Goal: Participate in discussion: Engage in conversation with other users on a specific topic

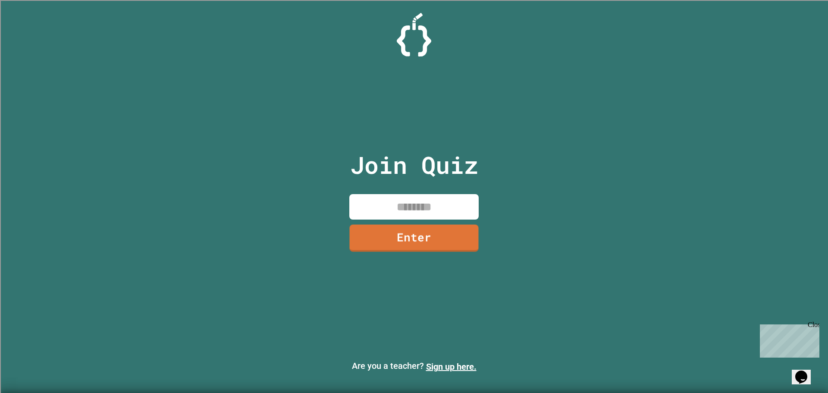
click at [424, 204] on input at bounding box center [413, 206] width 129 height 25
click at [424, 203] on input at bounding box center [413, 206] width 129 height 25
type input "********"
click at [392, 242] on link "Enter" at bounding box center [413, 238] width 129 height 27
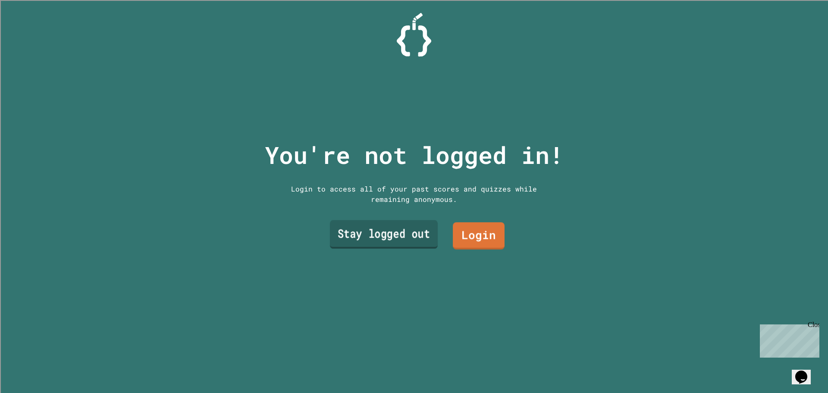
click at [345, 229] on link "Stay logged out" at bounding box center [384, 234] width 108 height 28
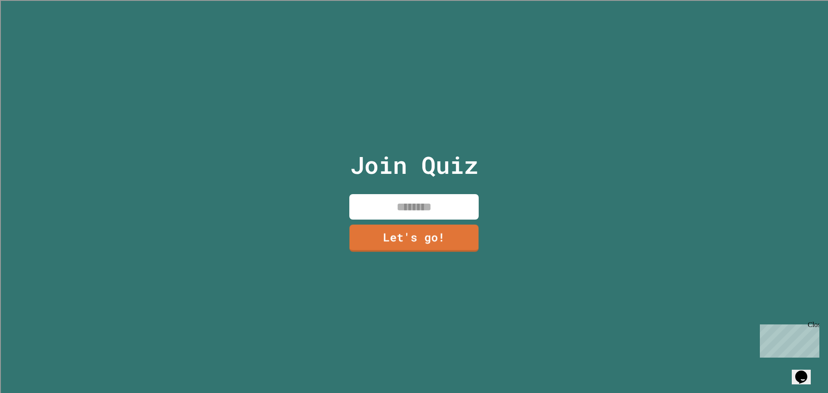
click at [369, 194] on input at bounding box center [413, 206] width 129 height 25
type input "*****"
click at [390, 234] on link "Let's go!" at bounding box center [414, 238] width 130 height 28
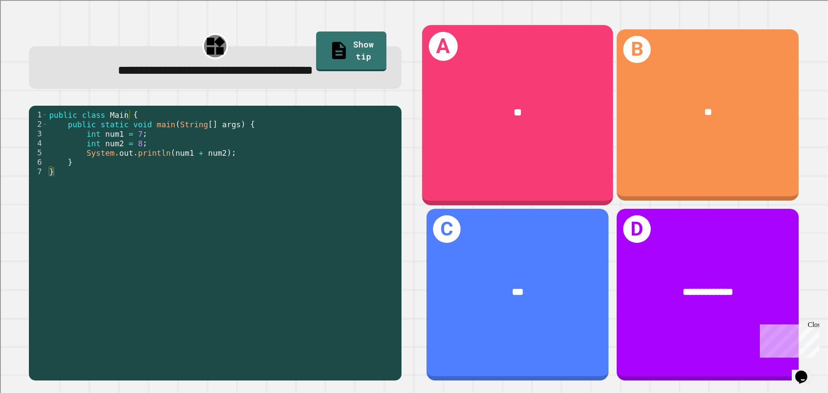
click at [475, 88] on div "**" at bounding box center [517, 113] width 191 height 58
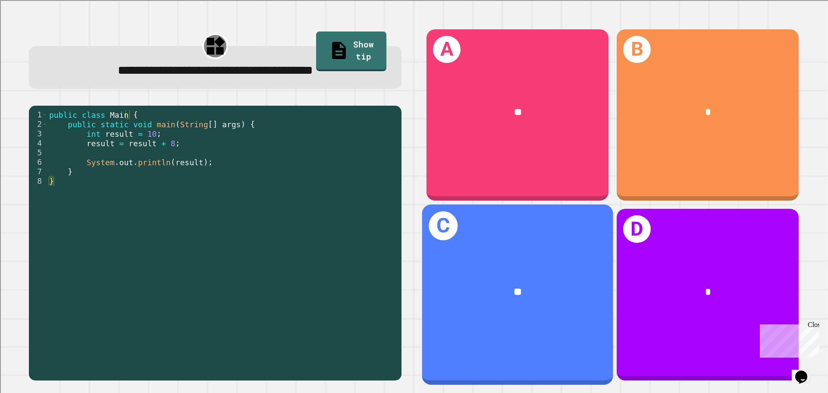
click at [527, 298] on div "**" at bounding box center [517, 293] width 191 height 58
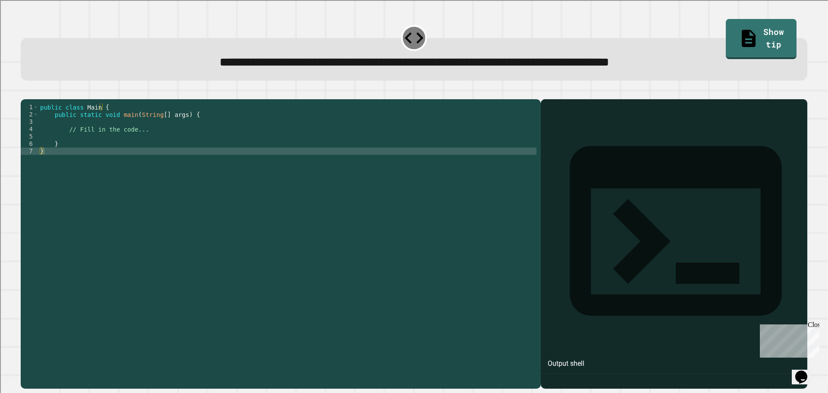
click at [148, 139] on div "public class Main { public static void main ( String [ ] args ) { // Fill in th…" at bounding box center [287, 236] width 498 height 264
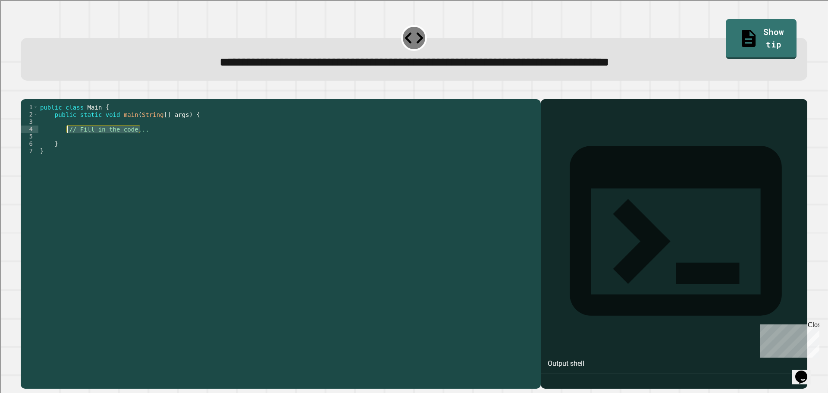
drag, startPoint x: 149, startPoint y: 142, endPoint x: 68, endPoint y: 144, distance: 81.1
click at [68, 144] on div "public class Main { public static void main ( String [ ] args ) { // Fill in th…" at bounding box center [287, 236] width 498 height 264
click at [750, 32] on link "Show tip" at bounding box center [761, 39] width 70 height 40
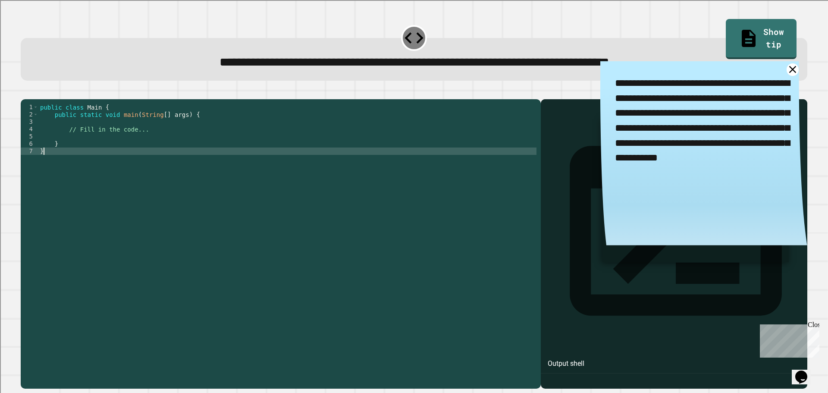
click at [211, 165] on div "public class Main { public static void main ( String [ ] args ) { // Fill in th…" at bounding box center [287, 236] width 498 height 264
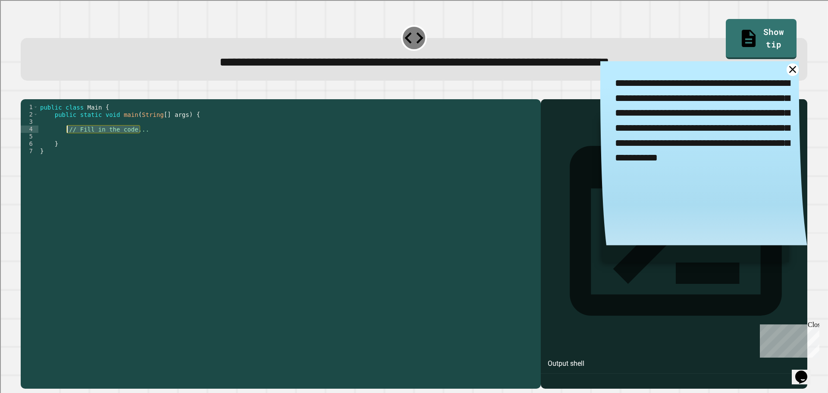
drag, startPoint x: 150, startPoint y: 140, endPoint x: 66, endPoint y: 142, distance: 83.7
click at [66, 142] on div "public class Main { public static void main ( String [ ] args ) { // Fill in th…" at bounding box center [287, 236] width 498 height 264
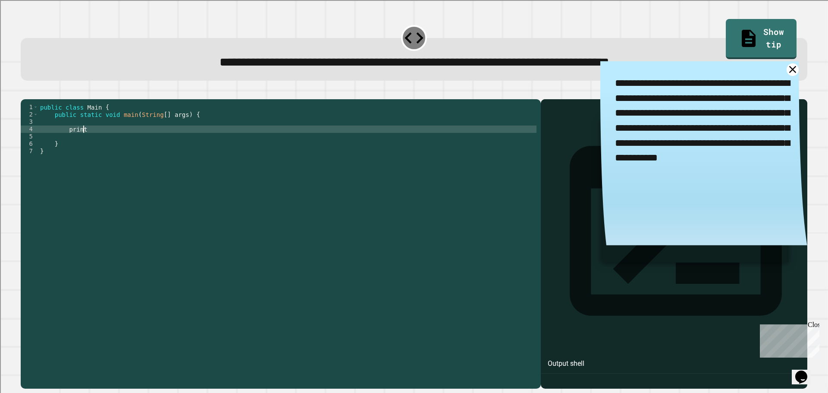
scroll to position [0, 3]
click at [786, 70] on link at bounding box center [793, 69] width 15 height 15
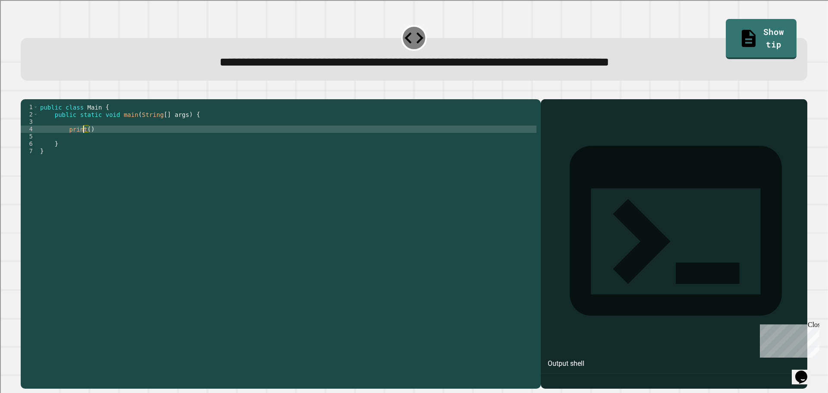
click at [84, 143] on div "public class Main { public static void main ( String [ ] args ) { print ( ) } }" at bounding box center [287, 236] width 498 height 264
click at [88, 143] on div "public class Main { public static void main ( String [ ] args ) { print ( ) } }" at bounding box center [287, 236] width 498 height 264
click at [25, 92] on icon "button" at bounding box center [25, 92] width 0 height 0
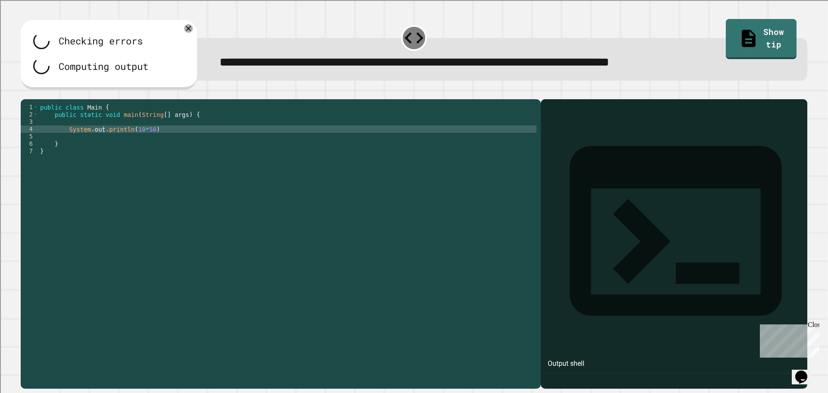
click at [133, 144] on div "public class Main { public static void main ( String [ ] args ) { System . out …" at bounding box center [287, 236] width 498 height 264
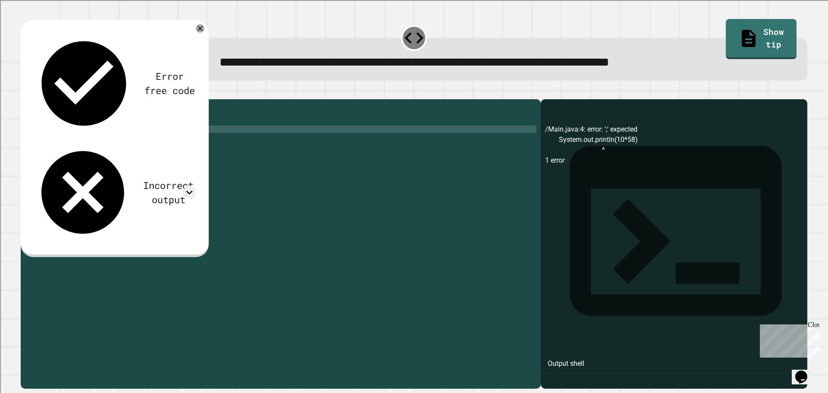
scroll to position [0, 6]
click at [25, 92] on icon "button" at bounding box center [25, 92] width 0 height 0
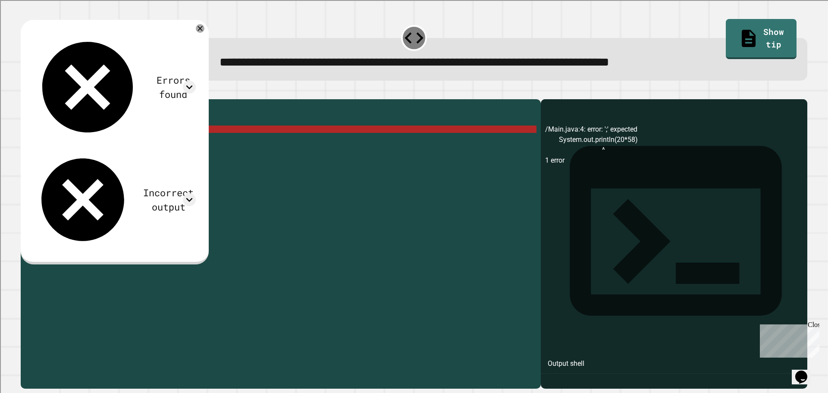
scroll to position [0, 0]
click at [158, 138] on div "public class Main { public static void main ( String [ ] args ) { System . out …" at bounding box center [287, 236] width 498 height 264
click at [158, 141] on div "public class Main { public static void main ( String [ ] args ) { System . out …" at bounding box center [287, 236] width 498 height 264
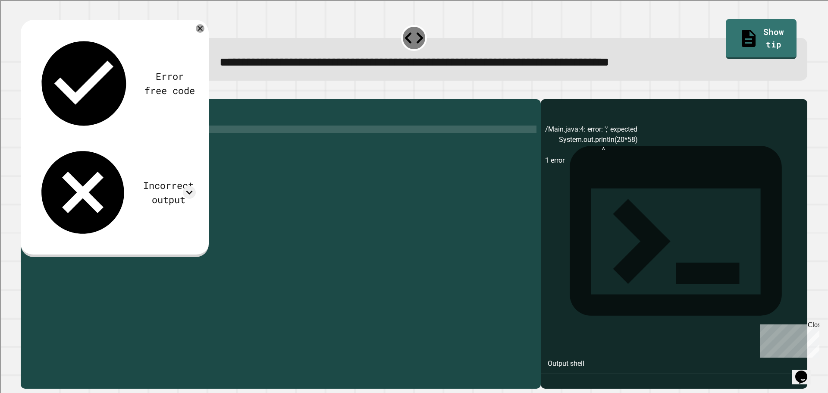
scroll to position [0, 7]
type textarea "**********"
click at [32, 98] on icon "button" at bounding box center [30, 97] width 5 height 6
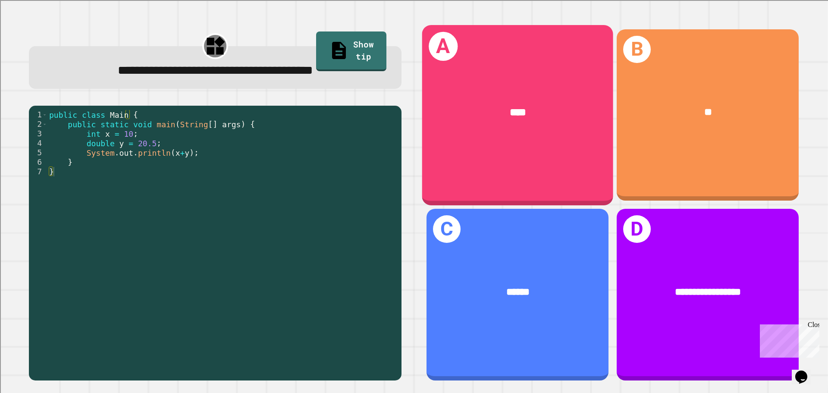
click at [494, 123] on div "****" at bounding box center [517, 113] width 191 height 58
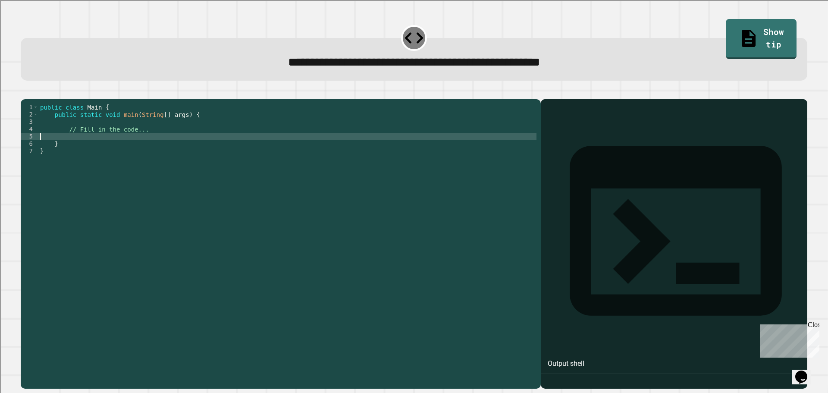
click at [163, 146] on div "public class Main { public static void main ( String [ ] args ) { // Fill in th…" at bounding box center [287, 236] width 498 height 264
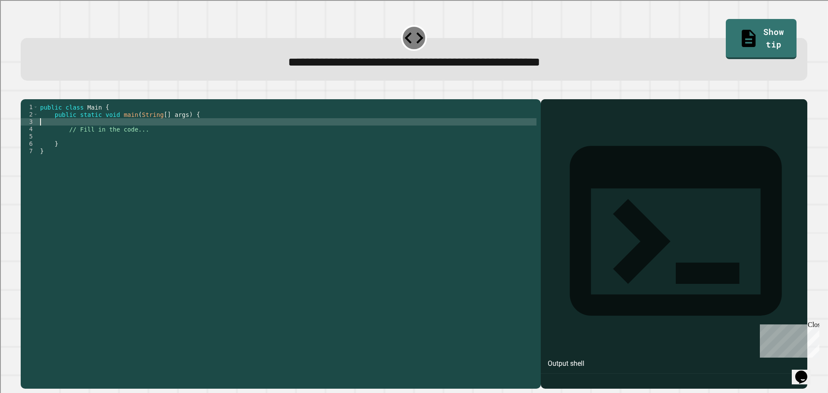
drag, startPoint x: 161, startPoint y: 138, endPoint x: 144, endPoint y: 141, distance: 17.1
click at [141, 140] on div "public class Main { public static void main ( String [ ] args ) { // Fill in th…" at bounding box center [287, 236] width 498 height 264
click at [146, 142] on div "public class Main { public static void main ( String [ ] args ) { // Fill in th…" at bounding box center [287, 228] width 498 height 249
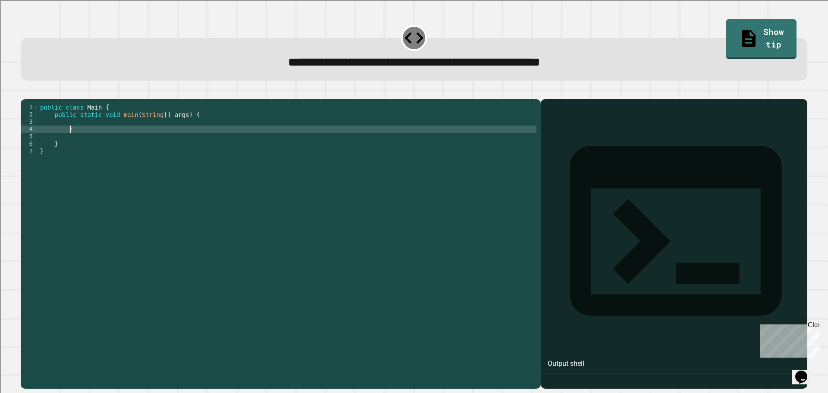
type textarea "*"
click at [216, 150] on div "public class Main { public static void main ( String [ ] args ) { System . out …" at bounding box center [287, 236] width 498 height 264
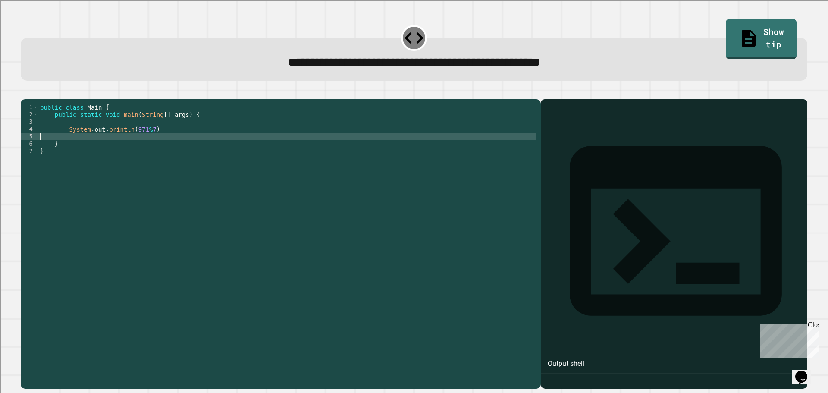
scroll to position [0, 0]
click at [214, 143] on div "public class Main { public static void main ( String [ ] args ) { System . out …" at bounding box center [287, 236] width 498 height 264
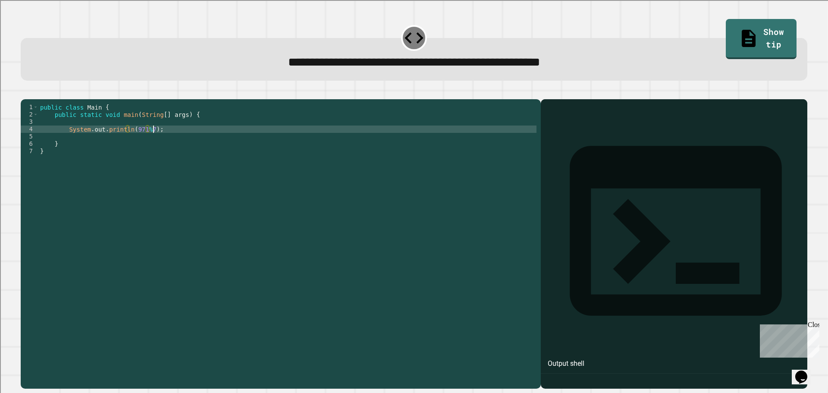
scroll to position [0, 7]
type textarea "**********"
click at [25, 92] on icon "button" at bounding box center [25, 92] width 0 height 0
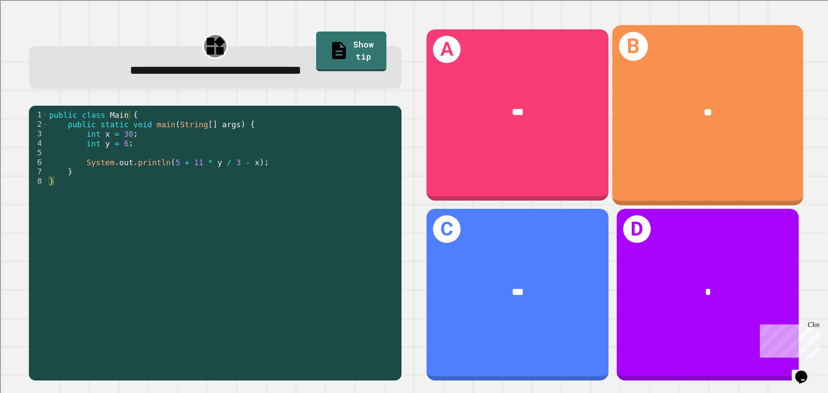
click at [714, 156] on div "B **" at bounding box center [708, 115] width 191 height 180
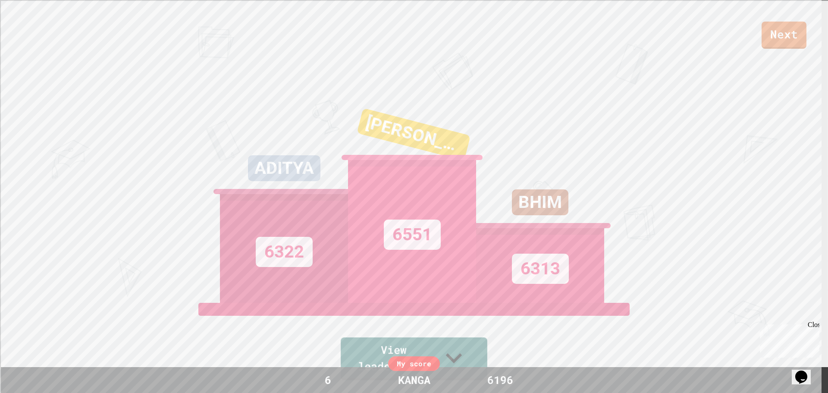
click at [434, 366] on div "My score" at bounding box center [414, 363] width 52 height 15
click at [420, 368] on div "My score" at bounding box center [414, 363] width 52 height 15
click at [433, 380] on div "KANGA" at bounding box center [415, 380] width 50 height 16
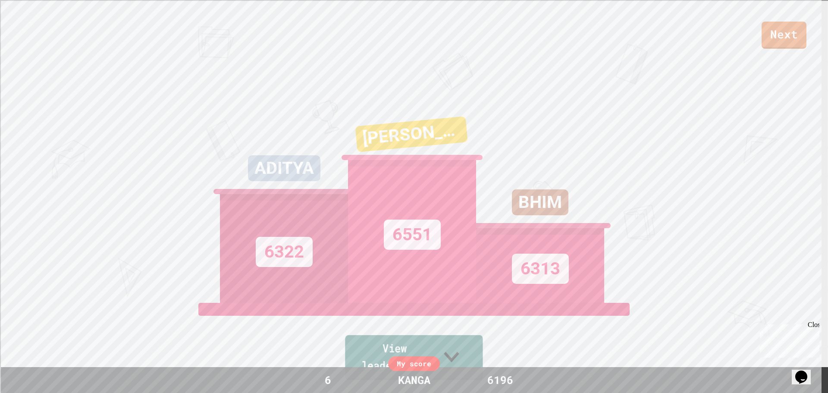
click at [462, 351] on link "View leaderboard" at bounding box center [414, 357] width 138 height 45
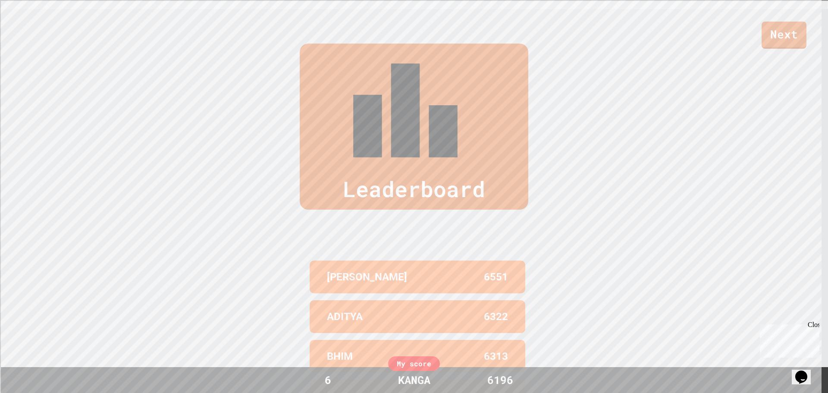
scroll to position [390, 0]
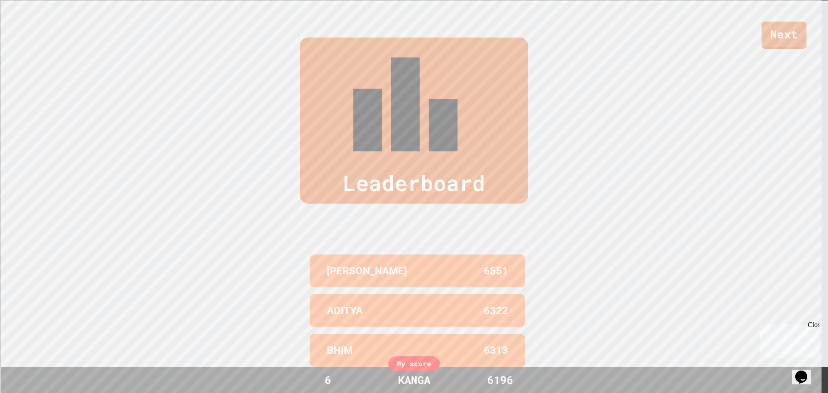
click at [406, 366] on div "My score" at bounding box center [414, 363] width 52 height 15
click at [788, 31] on link "Next" at bounding box center [784, 34] width 45 height 28
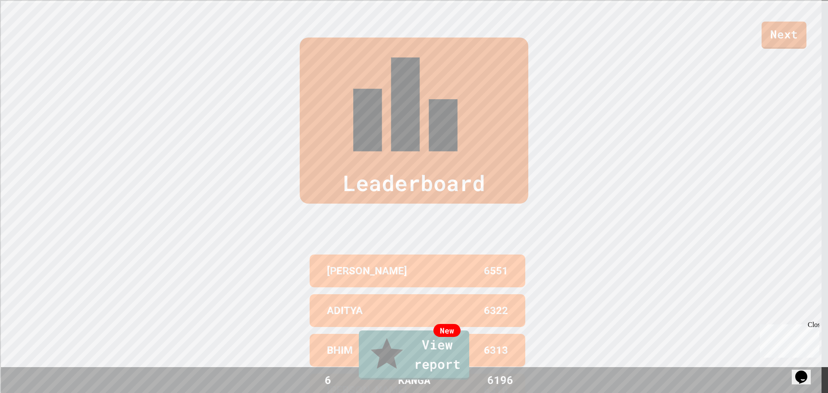
drag, startPoint x: 472, startPoint y: 235, endPoint x: 454, endPoint y: 142, distance: 94.1
drag, startPoint x: 501, startPoint y: 166, endPoint x: 768, endPoint y: 178, distance: 267.8
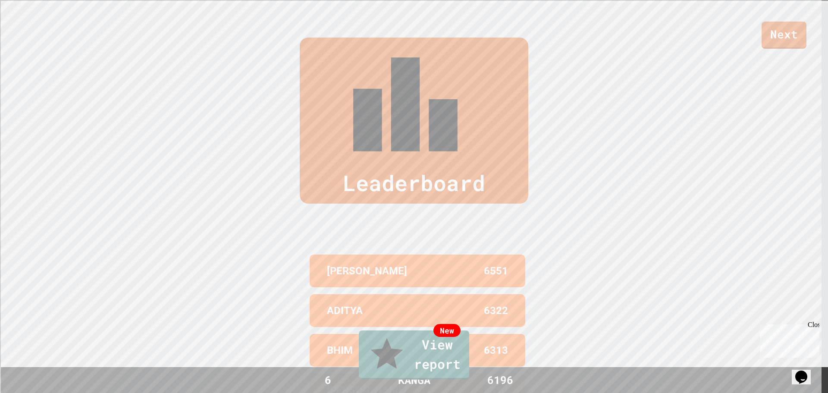
click at [461, 336] on div "New" at bounding box center [447, 329] width 27 height 13
